Goal: Information Seeking & Learning: Learn about a topic

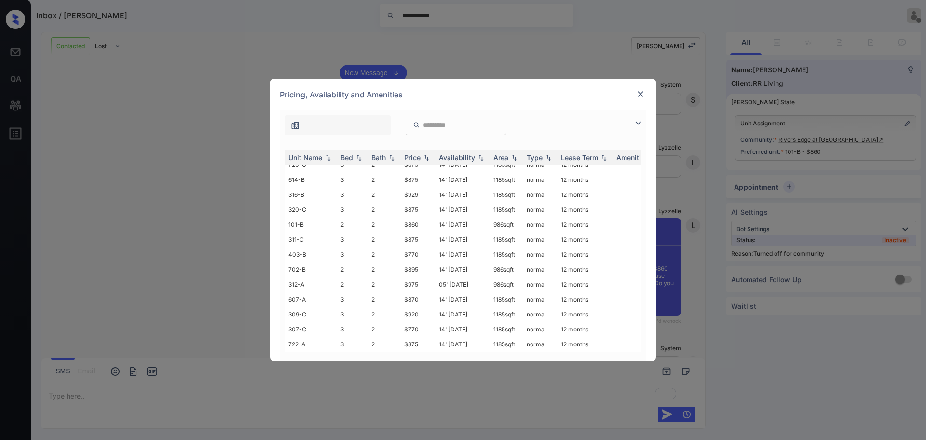
scroll to position [331, 0]
click at [644, 87] on div "Pricing, Availability and Amenities" at bounding box center [463, 95] width 386 height 32
click at [643, 94] on img at bounding box center [641, 94] width 10 height 10
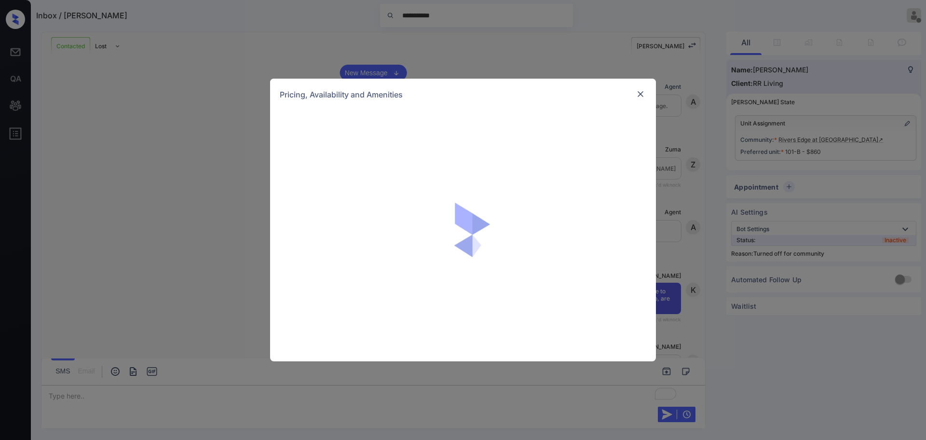
scroll to position [1901, 0]
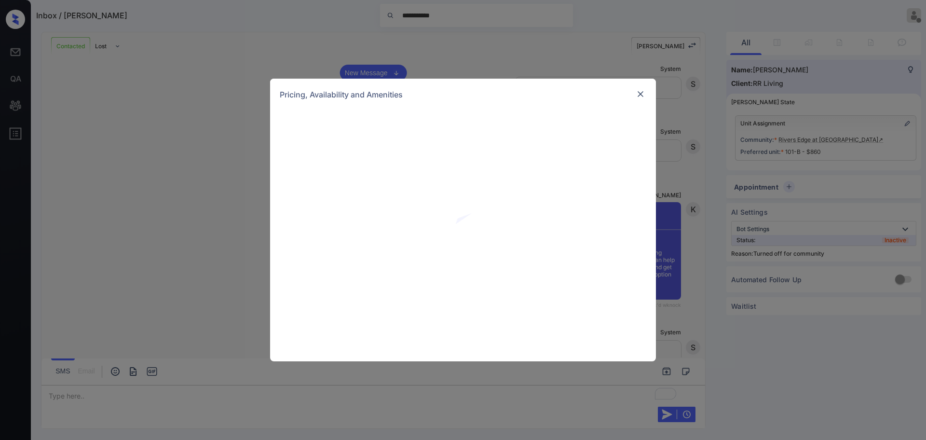
click at [638, 94] on img at bounding box center [641, 94] width 10 height 10
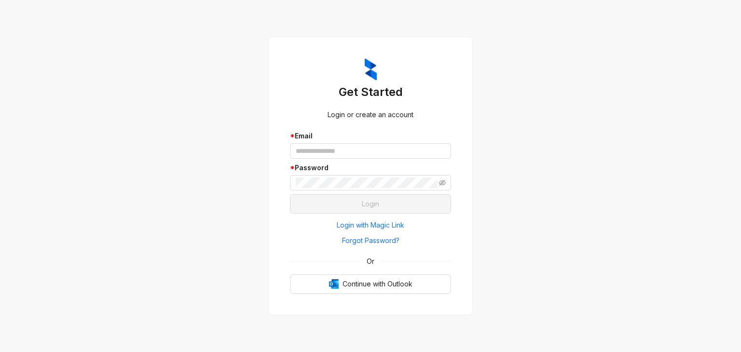
drag, startPoint x: 716, startPoint y: 127, endPoint x: 452, endPoint y: 155, distance: 265.3
click at [716, 127] on div "Get Started Login or create an account * Email * Password Login Login with Magi…" at bounding box center [370, 176] width 741 height 352
click at [312, 146] on input "text" at bounding box center [370, 150] width 161 height 15
paste input "**********"
type input "**********"
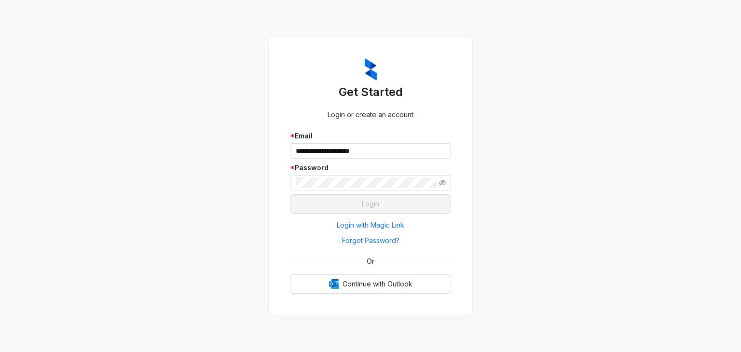
click at [609, 94] on div "**********" at bounding box center [370, 176] width 741 height 352
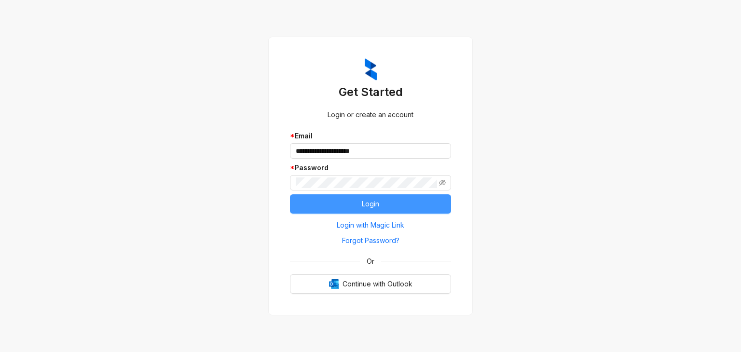
click at [322, 206] on button "Login" at bounding box center [370, 203] width 161 height 19
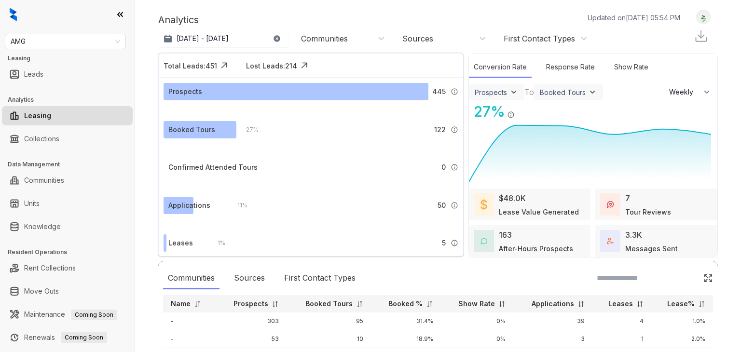
select select "******"
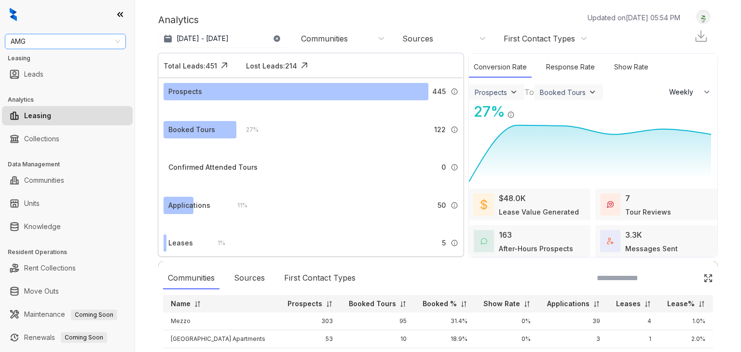
click at [68, 43] on span "AMG" at bounding box center [66, 41] width 110 height 14
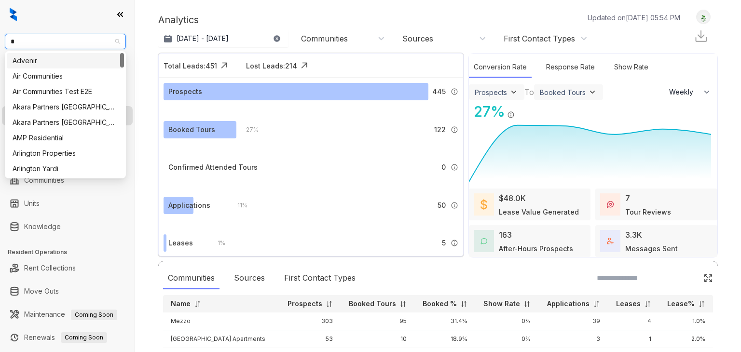
type input "**"
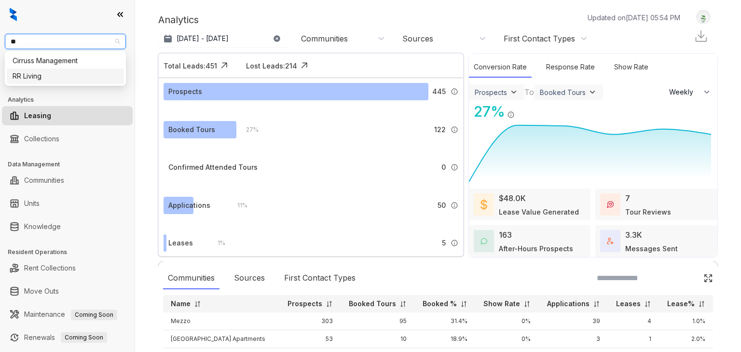
click at [44, 77] on div "RR Living" at bounding box center [66, 76] width 106 height 11
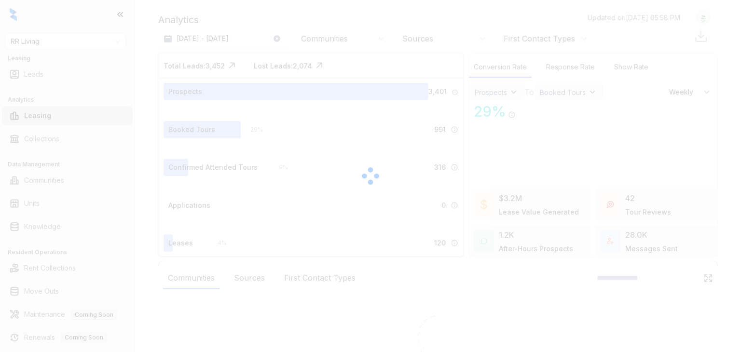
select select "******"
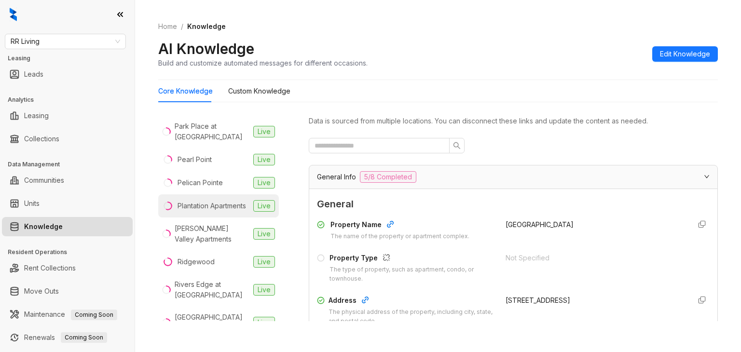
scroll to position [579, 0]
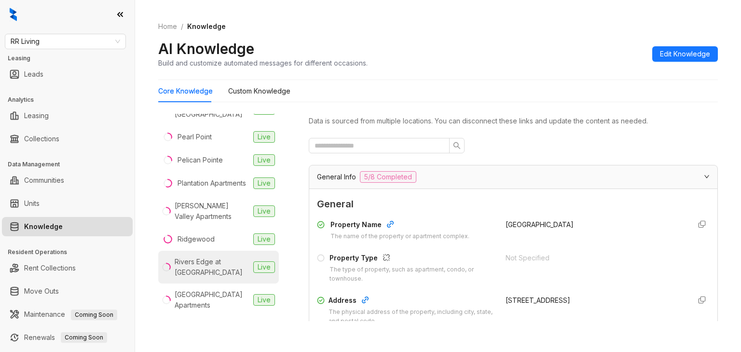
click at [186, 261] on div "Rivers Edge at [GEOGRAPHIC_DATA]" at bounding box center [212, 267] width 75 height 21
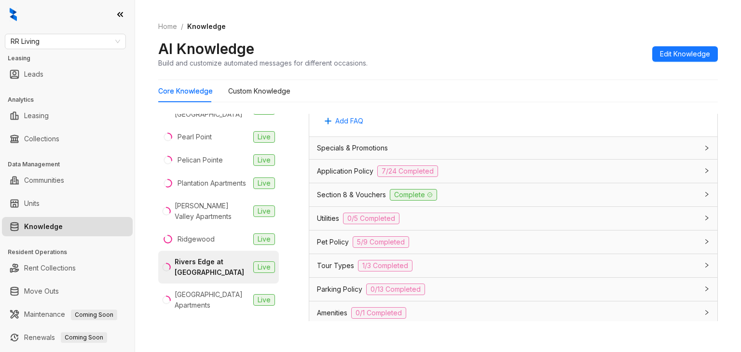
scroll to position [675, 0]
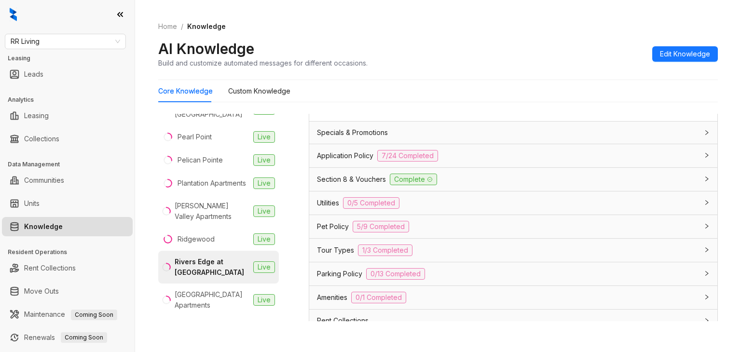
click at [338, 156] on span "Application Policy" at bounding box center [345, 156] width 56 height 11
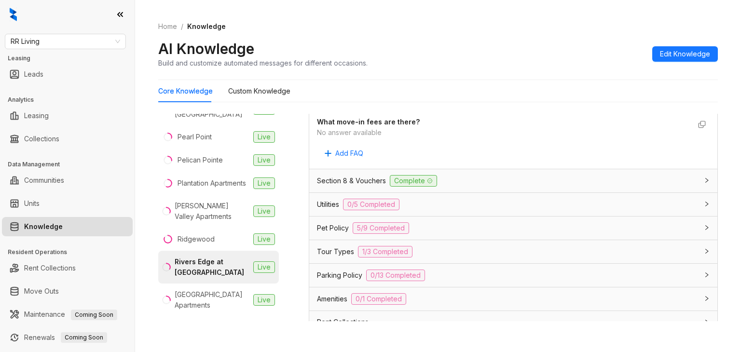
scroll to position [2075, 0]
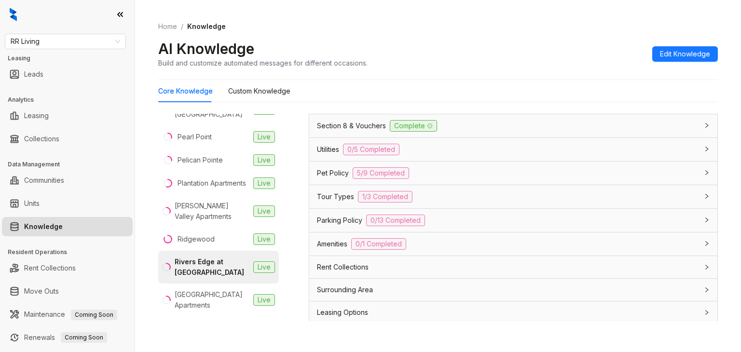
click at [330, 153] on span "Utilities" at bounding box center [328, 149] width 22 height 11
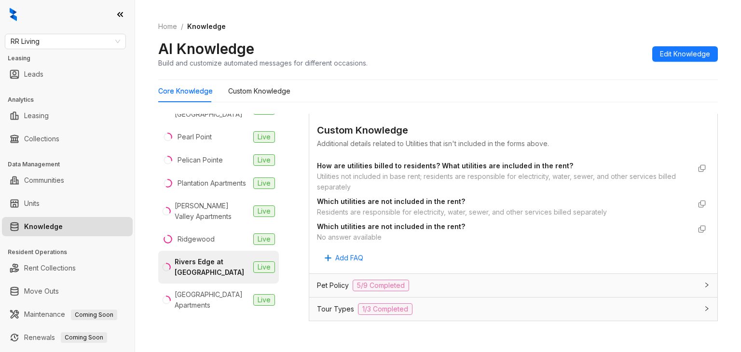
scroll to position [2450, 0]
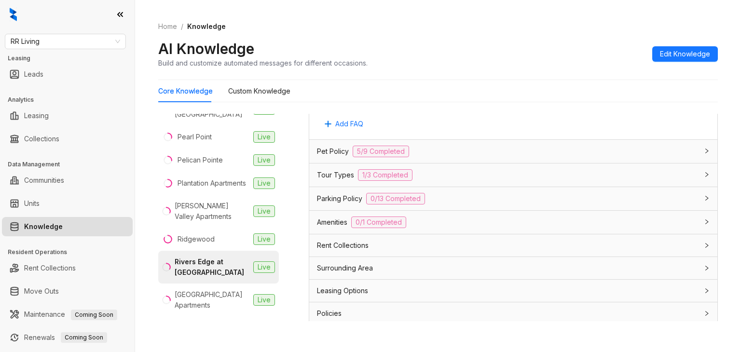
click at [332, 294] on div "Leasing Options" at bounding box center [513, 291] width 408 height 22
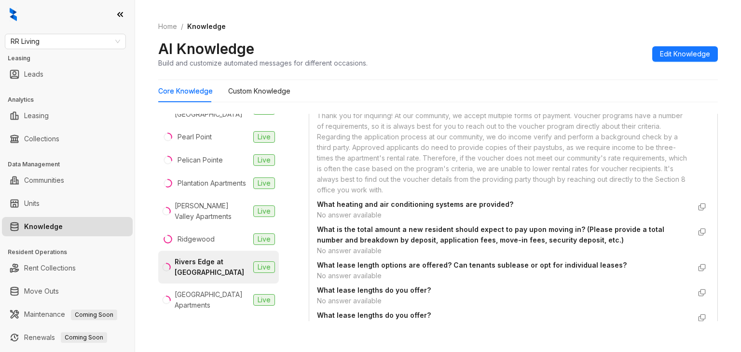
scroll to position [2833, 0]
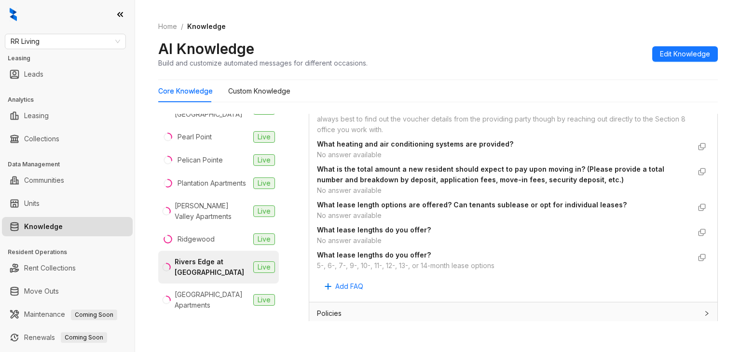
click at [336, 263] on div "5-, 6-, 7-, 9-, 10-, 11-, 12-, 13-, or 14-month lease options" at bounding box center [503, 266] width 373 height 11
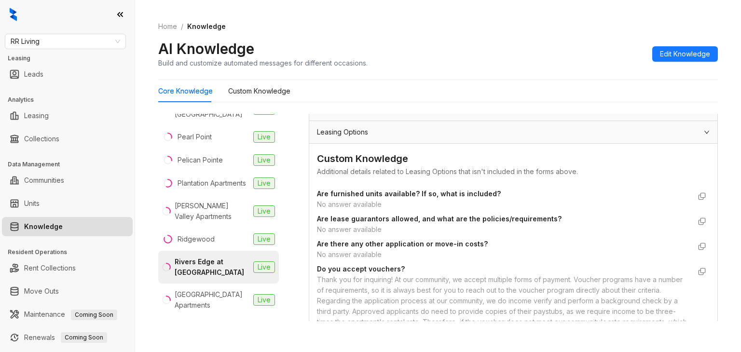
scroll to position [2592, 0]
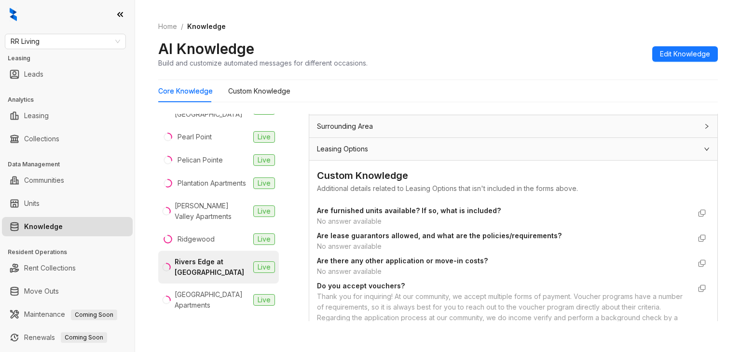
click at [704, 148] on icon "expanded" at bounding box center [707, 149] width 6 height 6
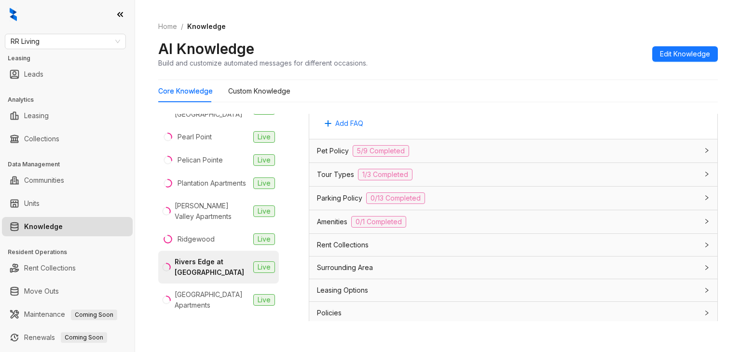
scroll to position [2450, 0]
click at [698, 286] on div at bounding box center [704, 291] width 12 height 11
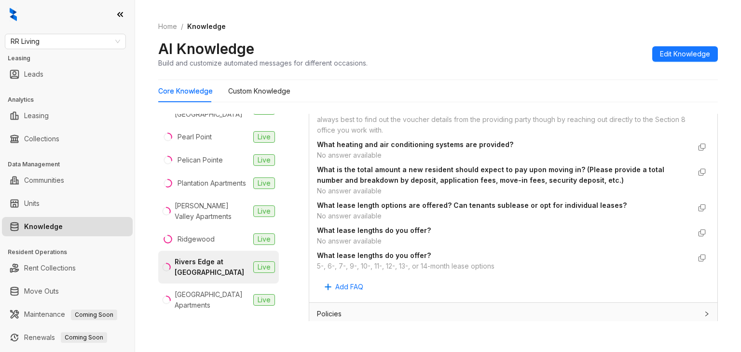
scroll to position [2833, 0]
click at [193, 237] on div "Ridgewood" at bounding box center [196, 239] width 37 height 11
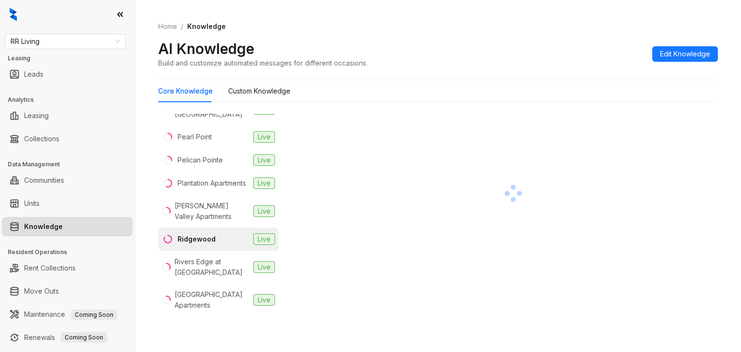
click at [195, 257] on div "Rivers Edge at [GEOGRAPHIC_DATA]" at bounding box center [212, 267] width 75 height 21
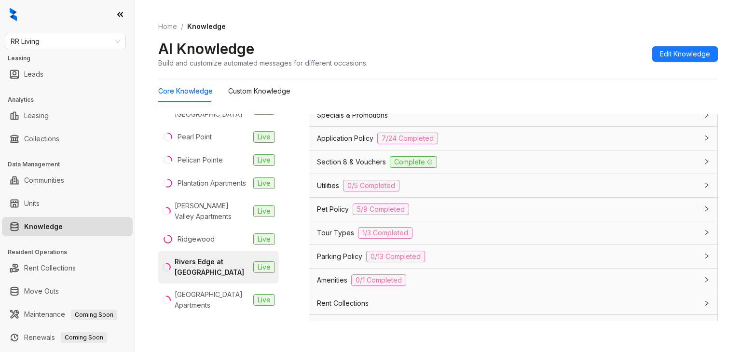
scroll to position [751, 0]
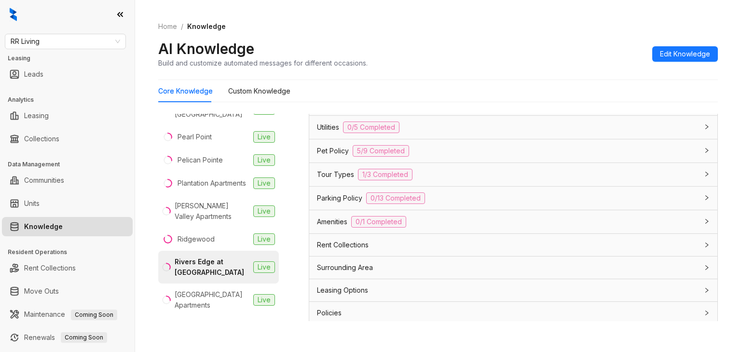
click at [344, 288] on span "Leasing Options" at bounding box center [342, 290] width 51 height 11
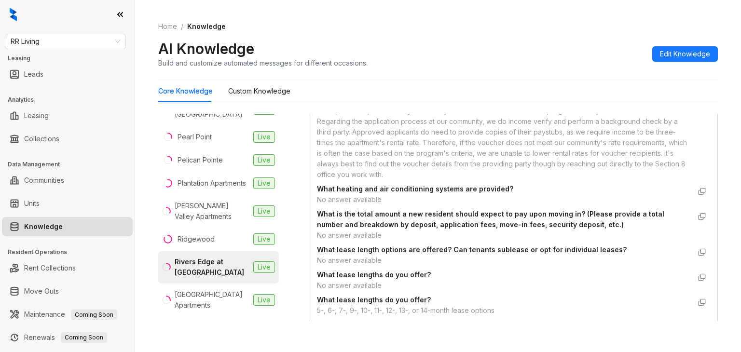
scroll to position [1135, 0]
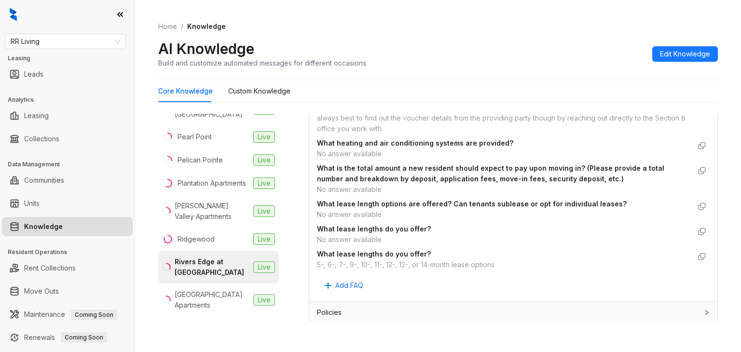
drag, startPoint x: 701, startPoint y: 80, endPoint x: 629, endPoint y: 90, distance: 72.6
click at [701, 80] on div "Home / Knowledge AI Knowledge Build and customize automated messages for differ…" at bounding box center [438, 45] width 560 height 70
click at [215, 294] on div "[GEOGRAPHIC_DATA] Apartments" at bounding box center [212, 299] width 75 height 21
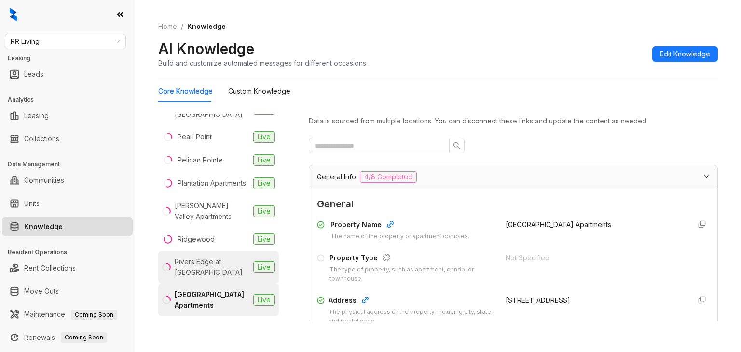
click at [190, 259] on div "Rivers Edge at [GEOGRAPHIC_DATA]" at bounding box center [212, 267] width 75 height 21
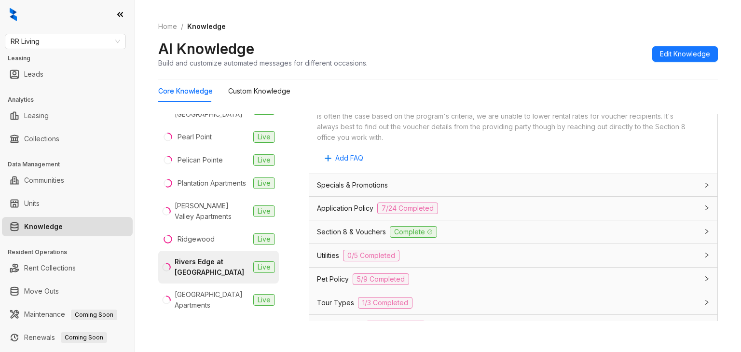
scroll to position [627, 0]
